Goal: Navigation & Orientation: Find specific page/section

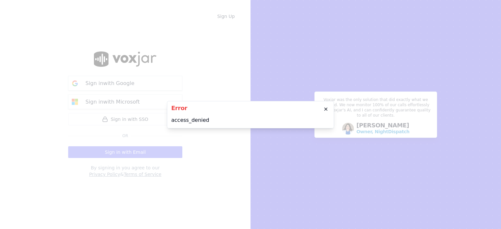
click at [327, 109] on icon "button" at bounding box center [325, 109] width 5 height 5
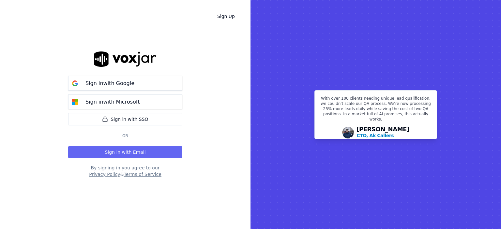
click at [26, 44] on div "Sign Up Sign in with Google Sign in with Microsoft Sign in with SSO Or Sign in …" at bounding box center [125, 114] width 250 height 229
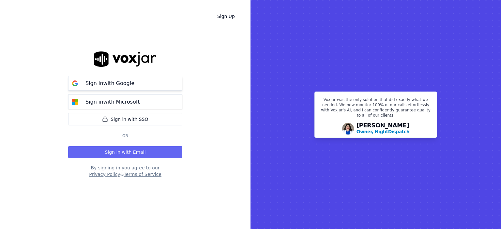
click at [98, 84] on p "Sign in with Google" at bounding box center [109, 84] width 49 height 8
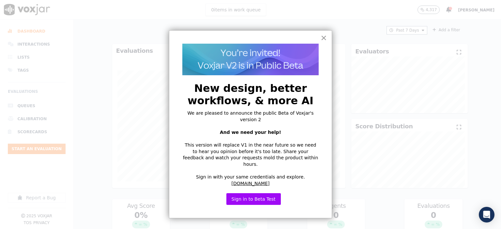
click at [321, 36] on button "×" at bounding box center [323, 38] width 6 height 10
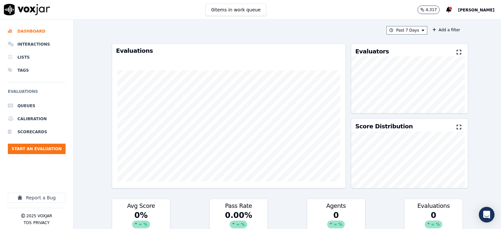
click at [98, 31] on div "Past 7 Days Add a filter Evaluations Evaluators Score Distribution Avg Score 0 …" at bounding box center [287, 125] width 427 height 210
click at [83, 62] on div "Past 7 Days Add a filter Evaluations Evaluators Score Distribution Avg Score 0 …" at bounding box center [287, 125] width 427 height 210
click at [27, 41] on li "Interactions" at bounding box center [37, 44] width 58 height 13
